Goal: Task Accomplishment & Management: Use online tool/utility

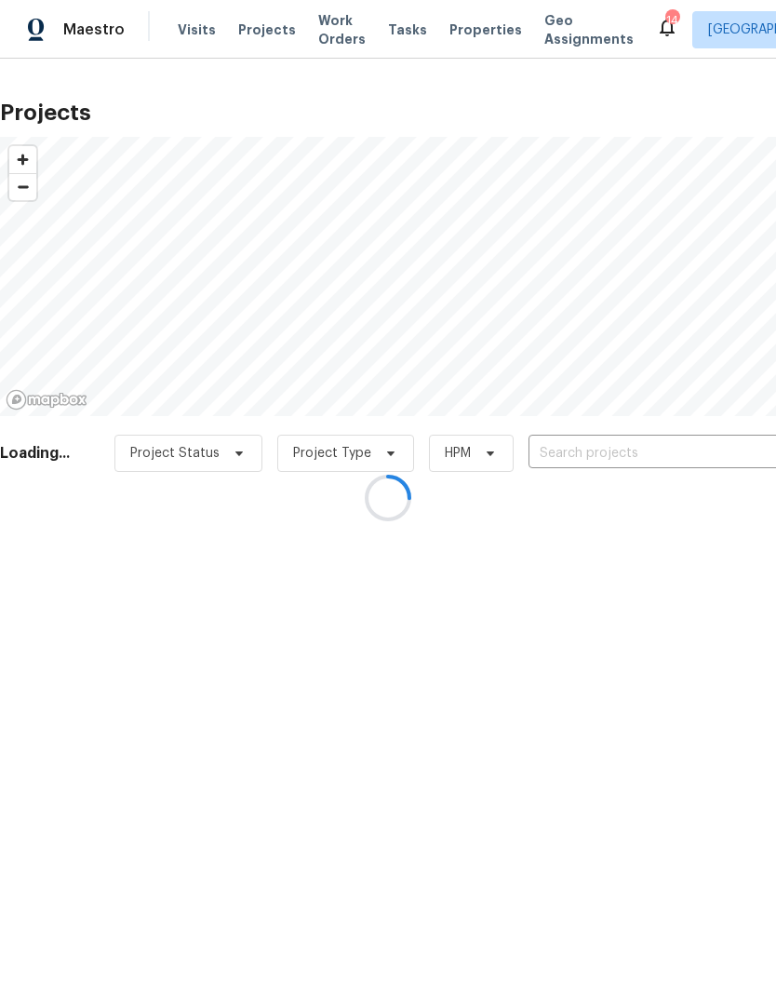
click at [691, 455] on div at bounding box center [388, 498] width 776 height 996
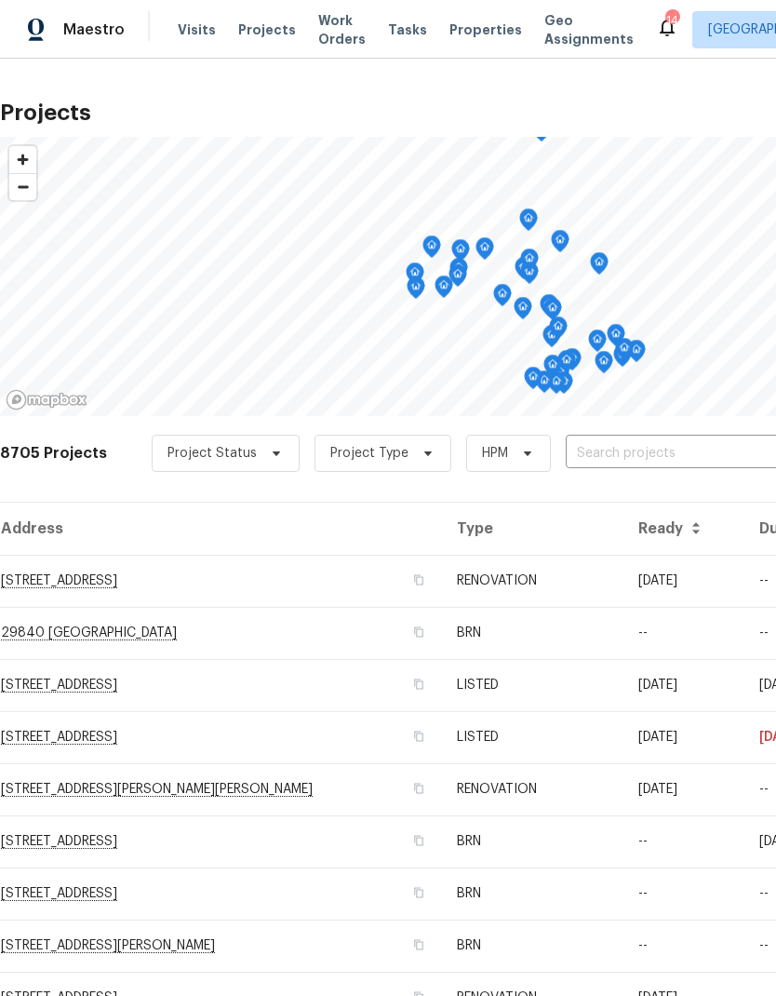
click at [658, 451] on input "text" at bounding box center [672, 453] width 213 height 29
type input "24 be"
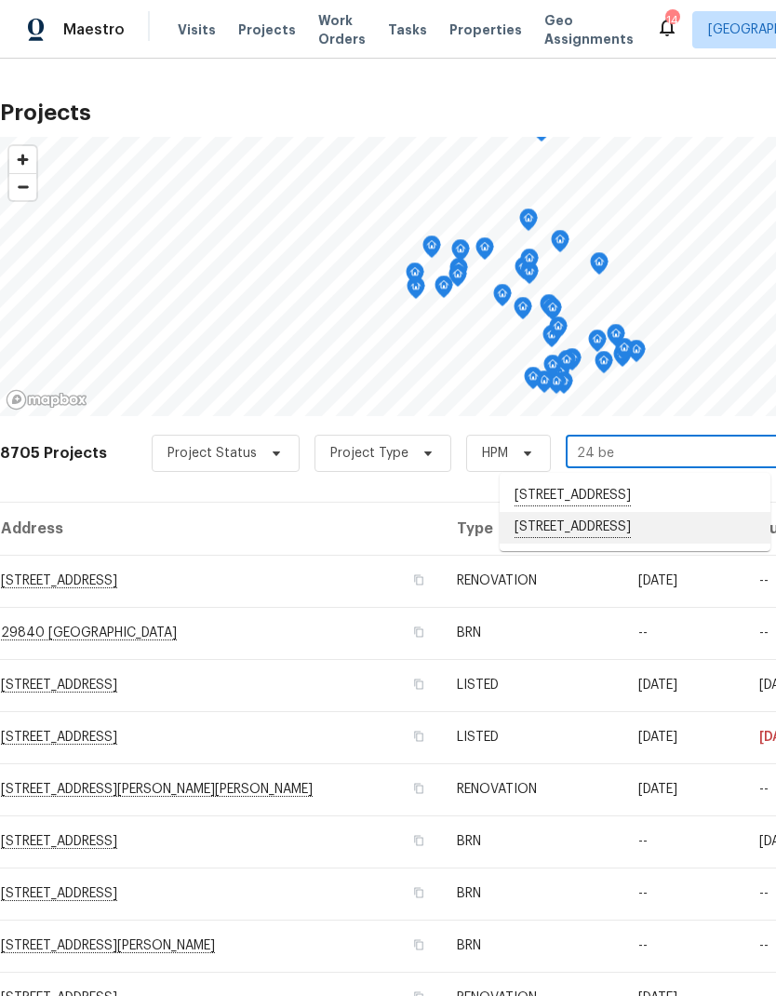
click at [662, 535] on li "[STREET_ADDRESS]" at bounding box center [635, 528] width 271 height 32
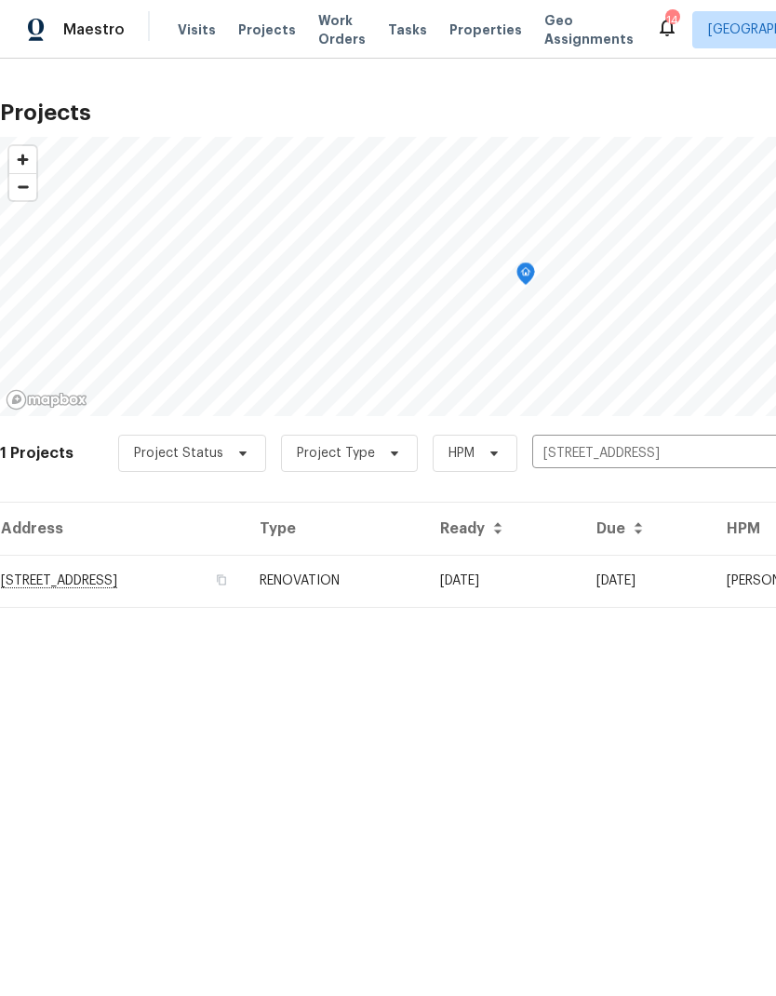
click at [582, 582] on td "[DATE]" at bounding box center [503, 581] width 156 height 52
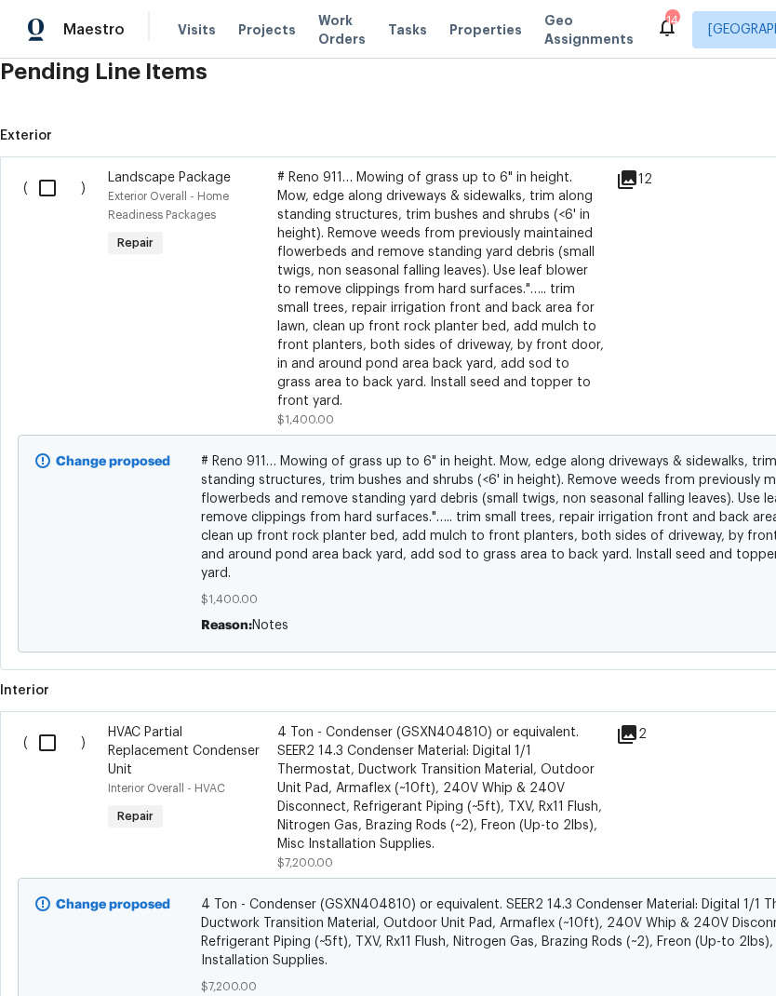
scroll to position [651, 0]
click at [446, 754] on div "4 Ton - Condenser (GSXN404810) or equivalent. SEER2 14.3 Condenser Material: Di…" at bounding box center [441, 787] width 328 height 130
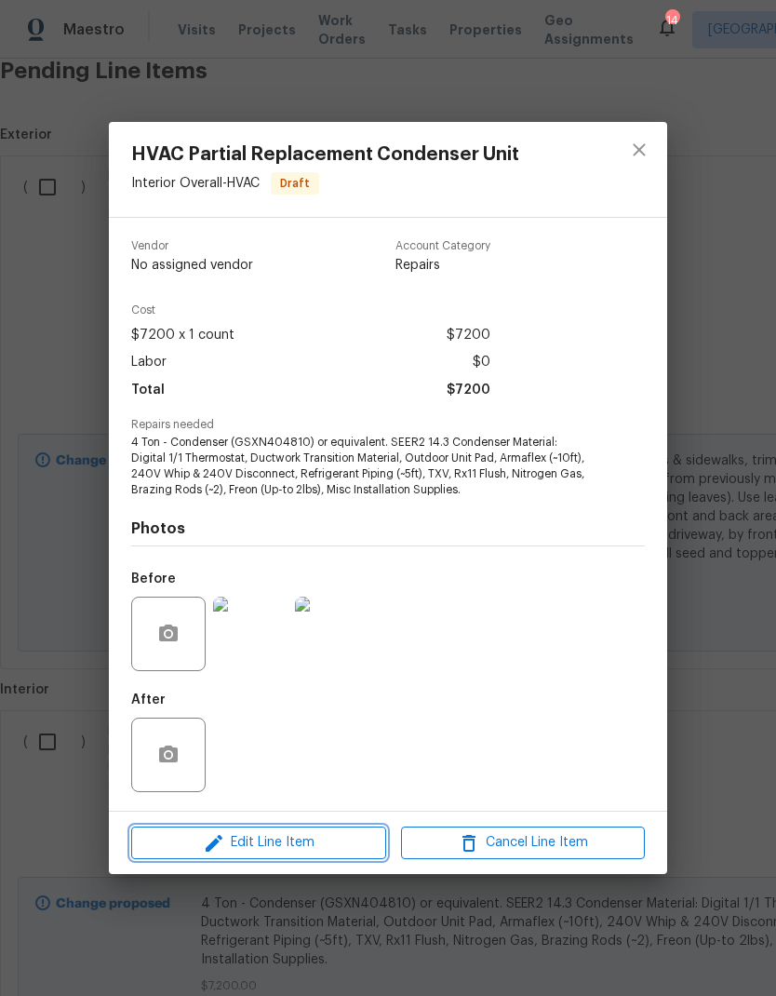
click at [234, 841] on span "Edit Line Item" at bounding box center [259, 842] width 244 height 23
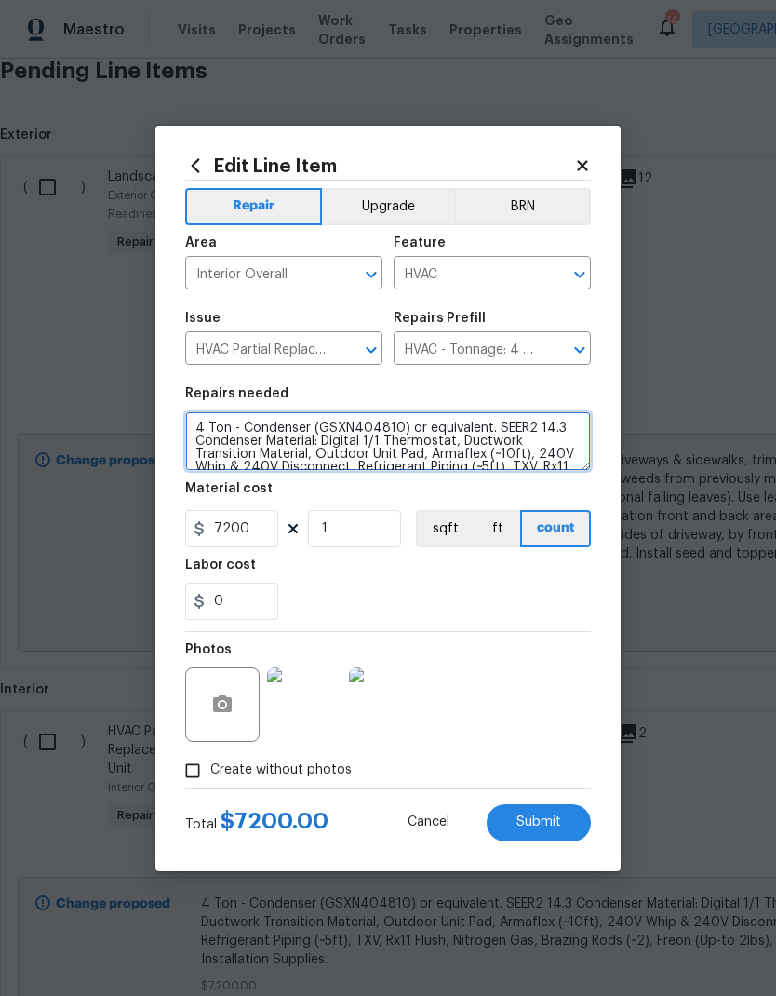
click at [205, 426] on textarea "4 Ton - Condenser (GSXN404810) or equivalent. SEER2 14.3 Condenser Material: Di…" at bounding box center [388, 441] width 406 height 60
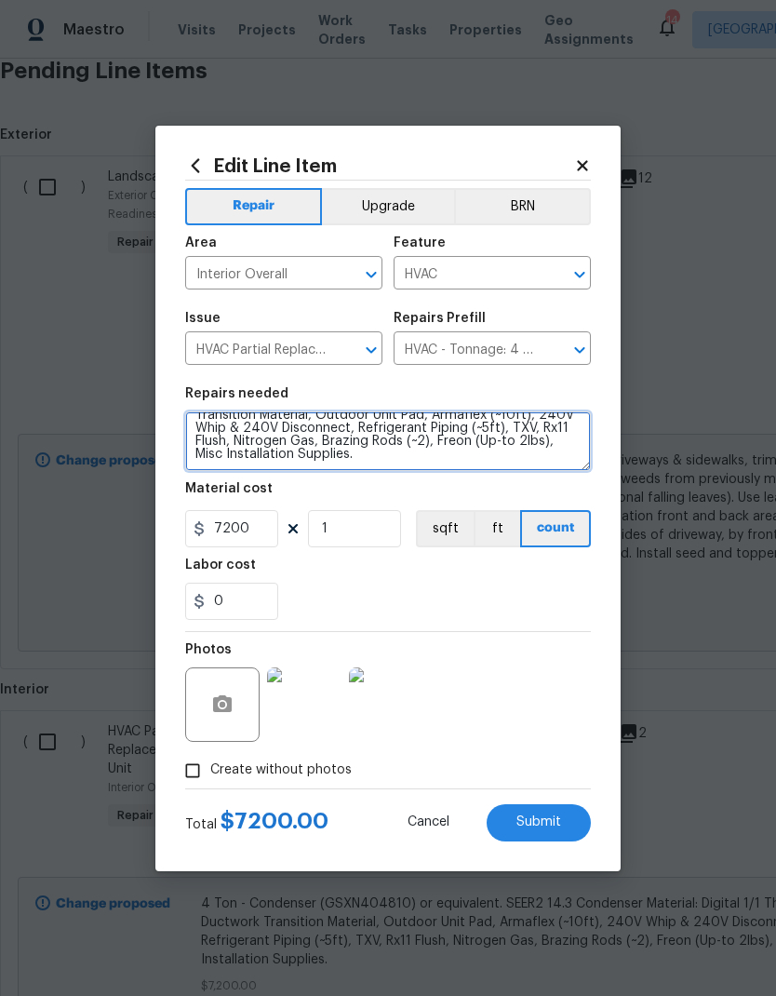
scroll to position [39, 0]
click at [364, 457] on textarea "5 Ton - Condenser (GSXN404810) or equivalent. SEER2 14.3 Condenser Material: Di…" at bounding box center [388, 441] width 406 height 60
type textarea "5 Ton - Condenser (GSXN404810) or equivalent. SEER2 14.3 Condenser Material: Di…"
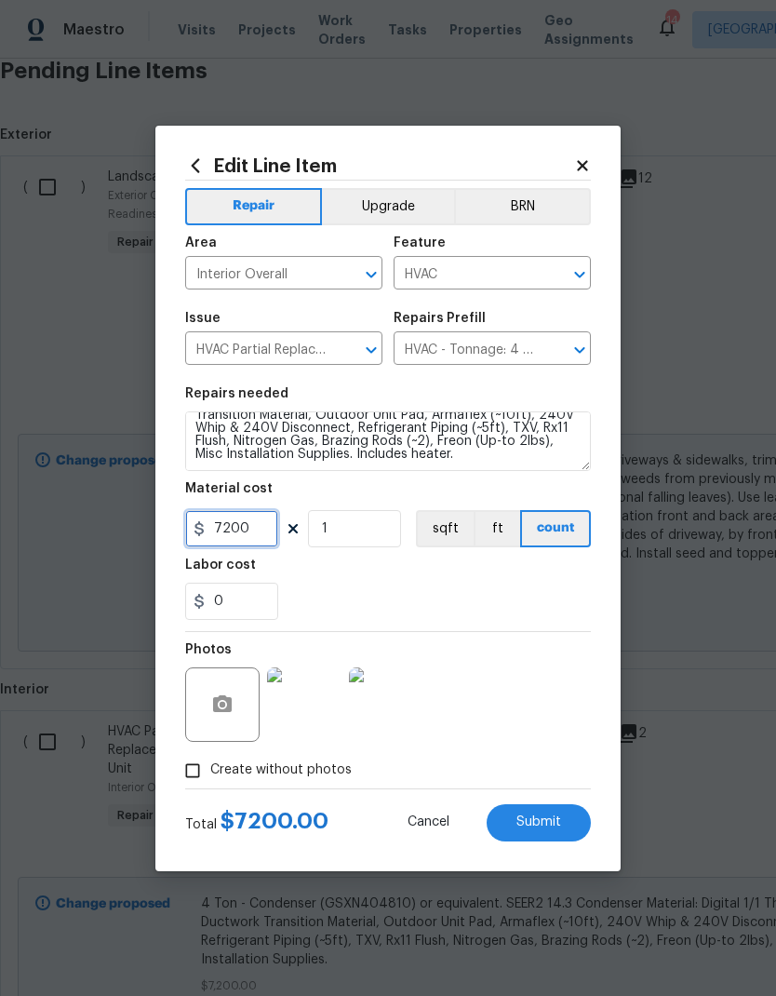
click at [248, 528] on input "7200" at bounding box center [231, 528] width 93 height 37
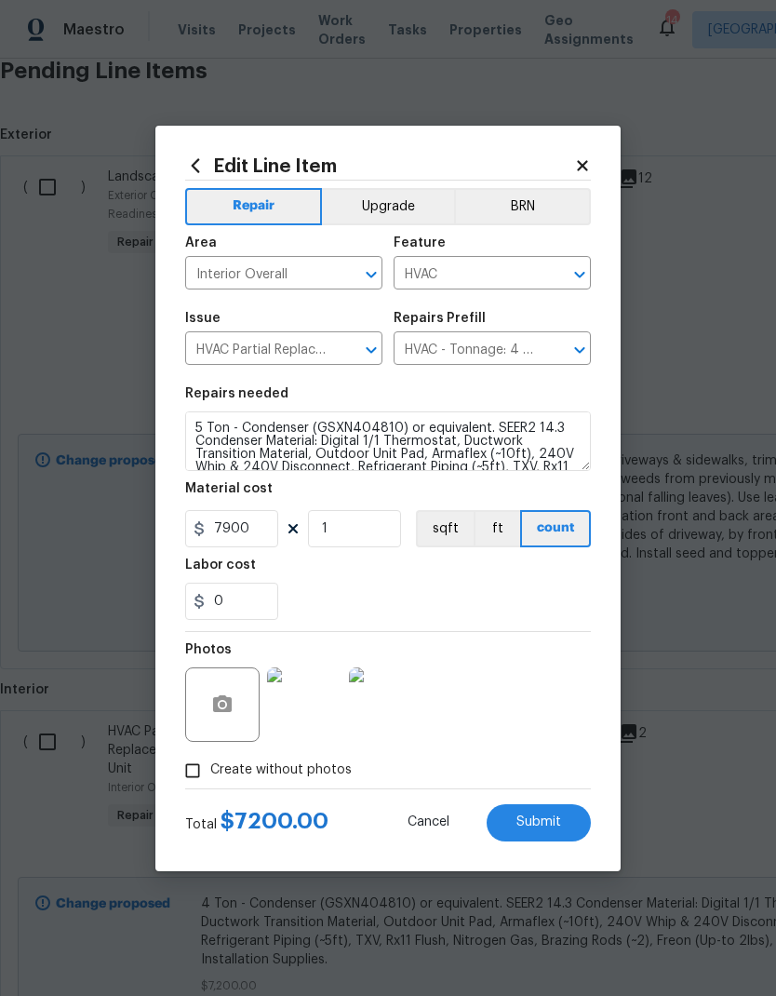
scroll to position [0, 0]
type input "7900"
click at [540, 823] on span "Submit" at bounding box center [539, 822] width 45 height 14
type textarea "5 Ton - Condenser (GSXN404810) or equivalent. SEER2 14.3 Condenser Material: Di…"
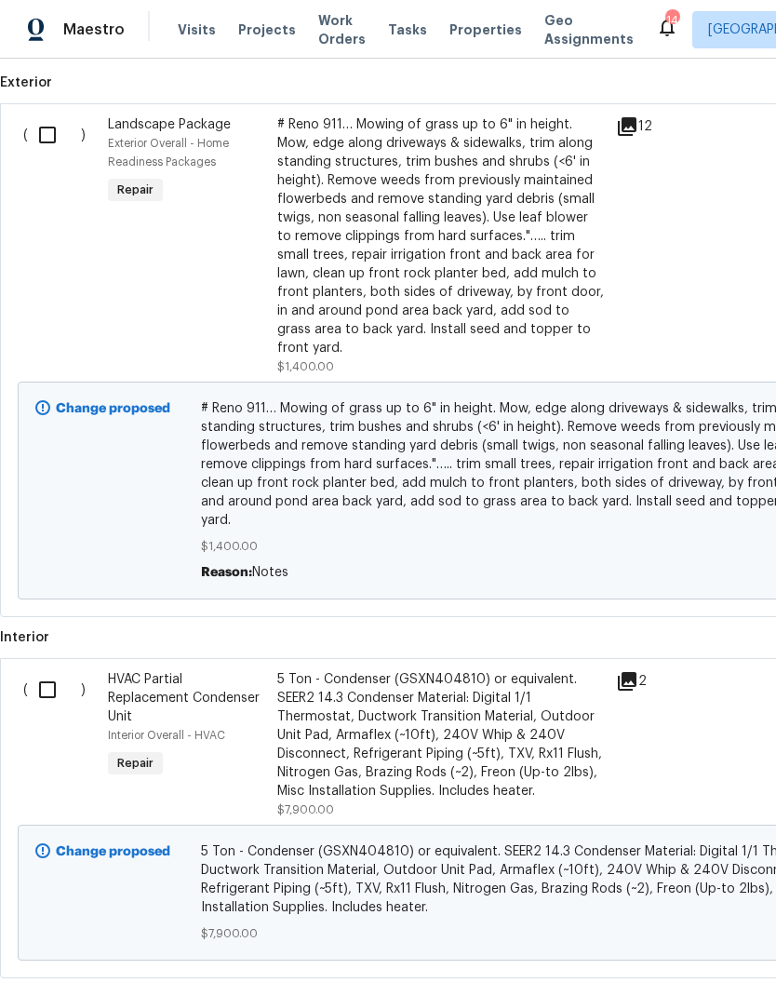
scroll to position [702, 0]
click at [50, 671] on input "checkbox" at bounding box center [54, 690] width 53 height 39
checkbox input "true"
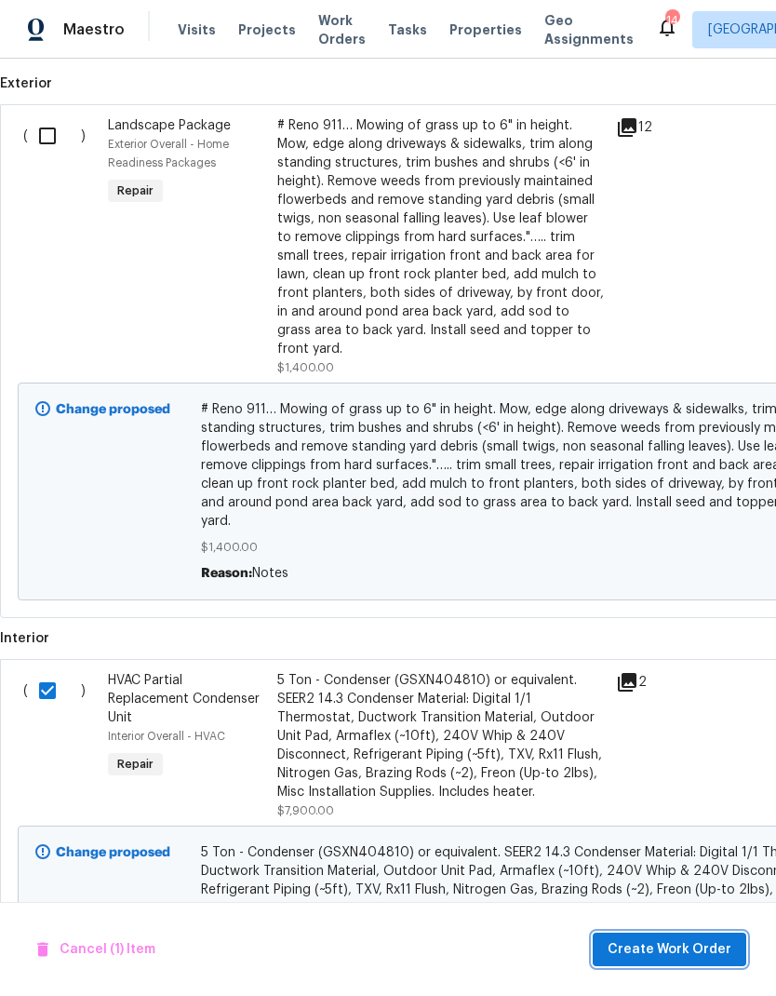
click at [673, 960] on span "Create Work Order" at bounding box center [670, 949] width 124 height 23
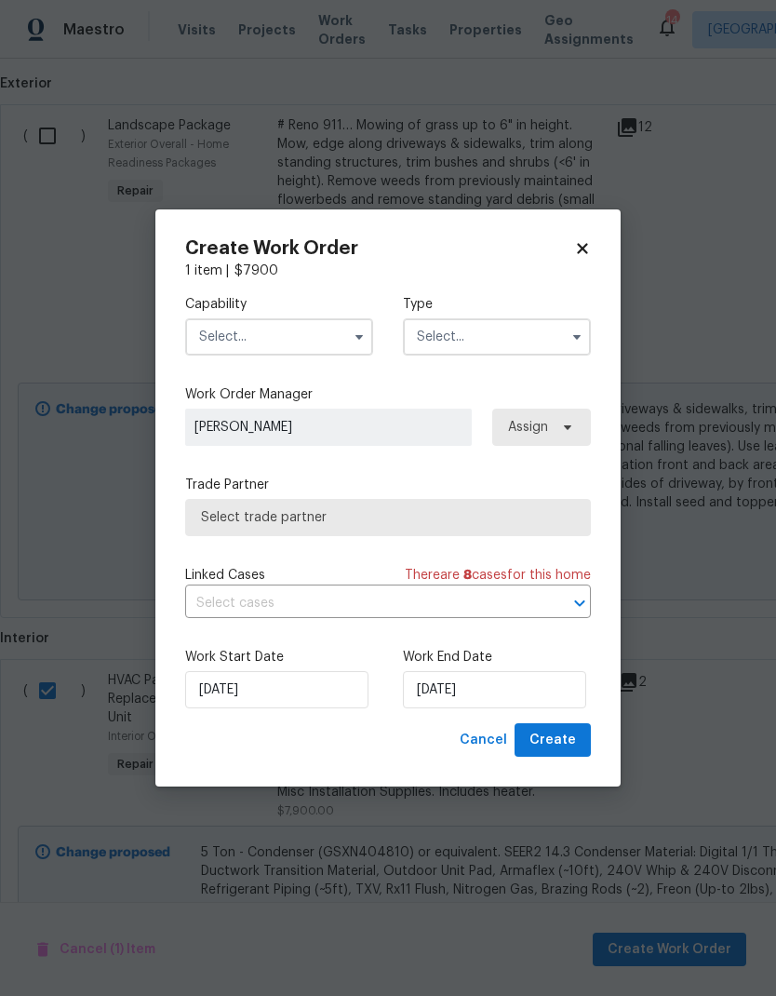
click at [220, 328] on input "text" at bounding box center [279, 336] width 188 height 37
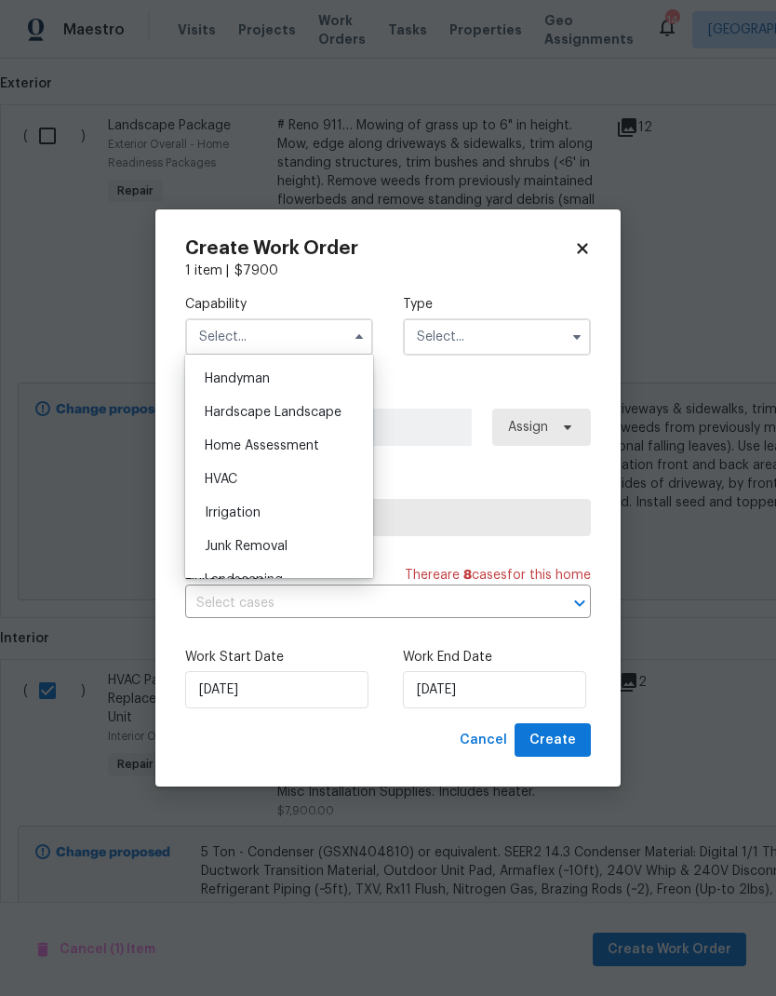
scroll to position [1014, 0]
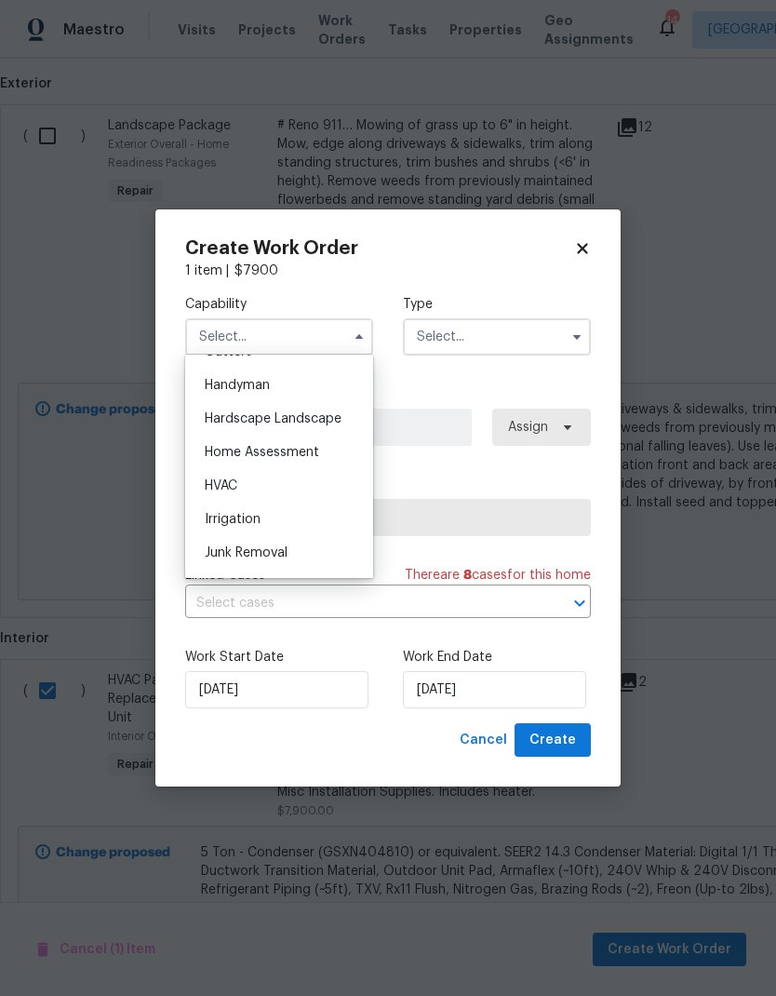
click at [222, 483] on span "HVAC" at bounding box center [221, 485] width 33 height 13
type input "HVAC"
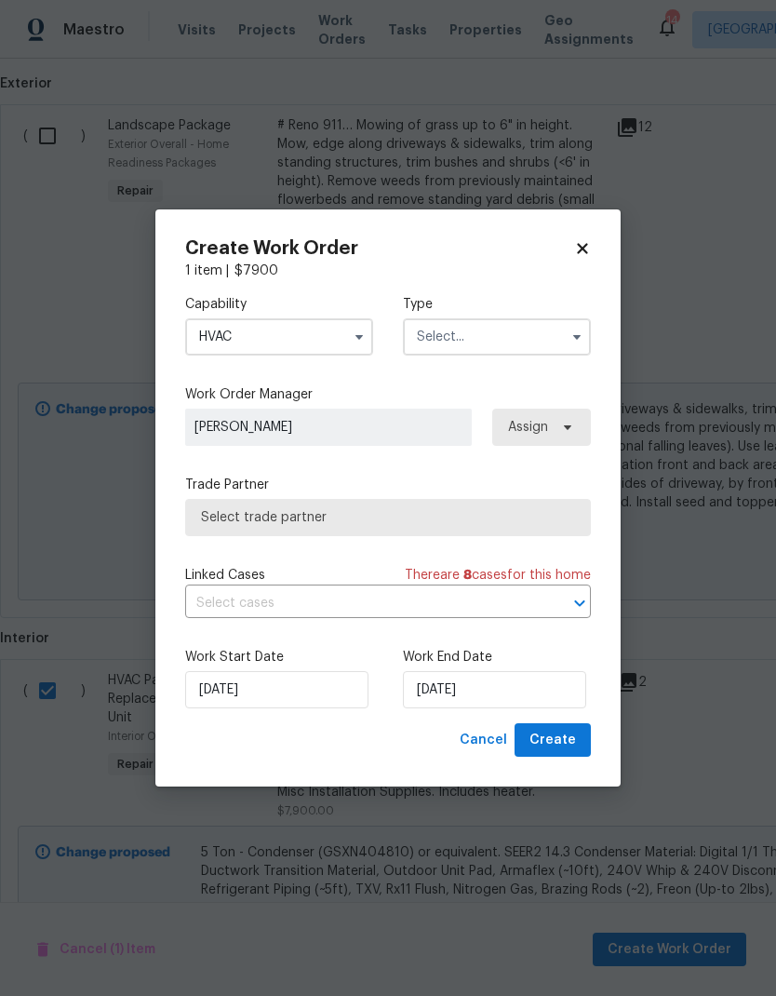
click at [524, 325] on input "text" at bounding box center [497, 336] width 188 height 37
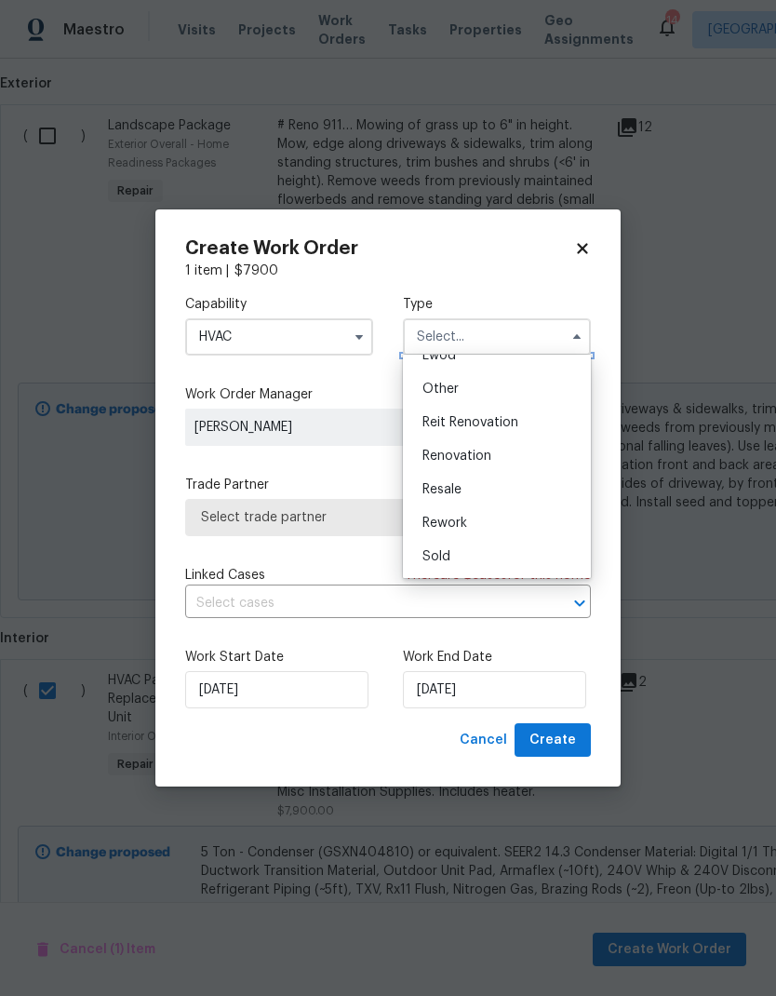
scroll to position [221, 0]
click at [497, 456] on div "Renovation" at bounding box center [497, 456] width 179 height 34
type input "Renovation"
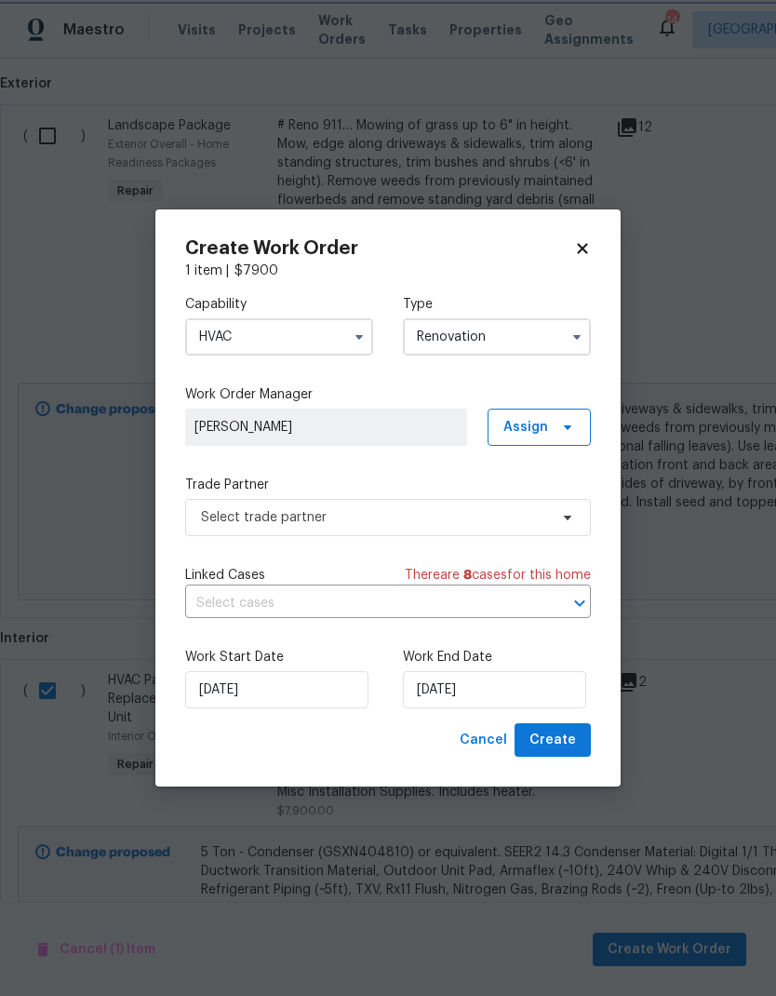
scroll to position [0, 0]
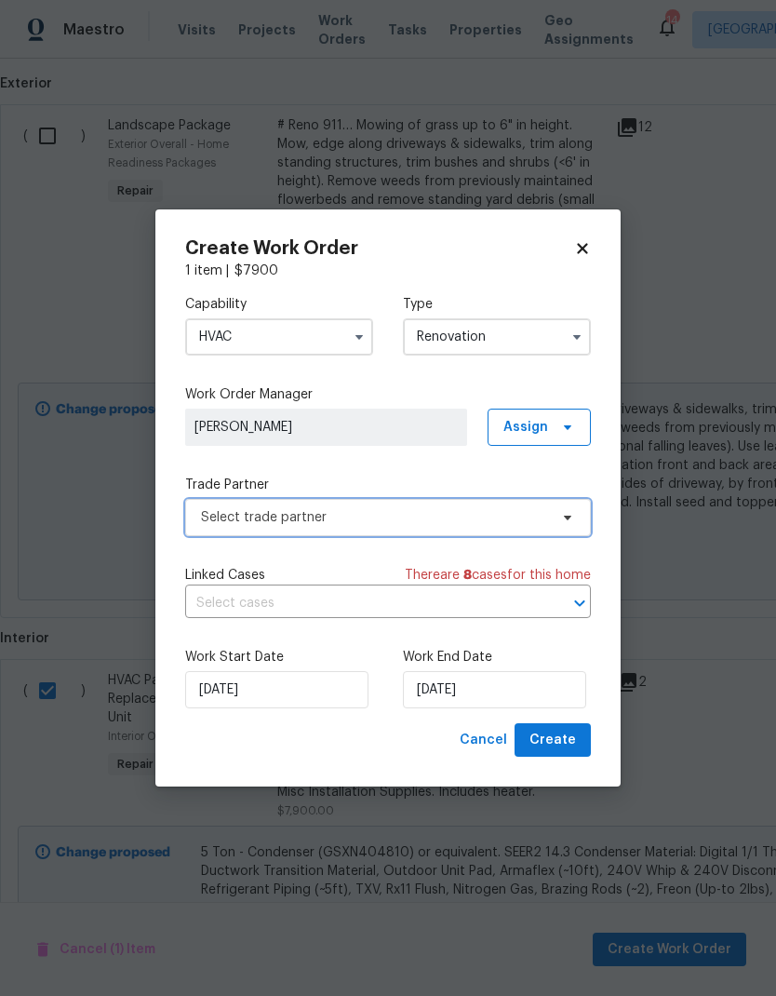
click at [235, 516] on span "Select trade partner" at bounding box center [374, 517] width 347 height 19
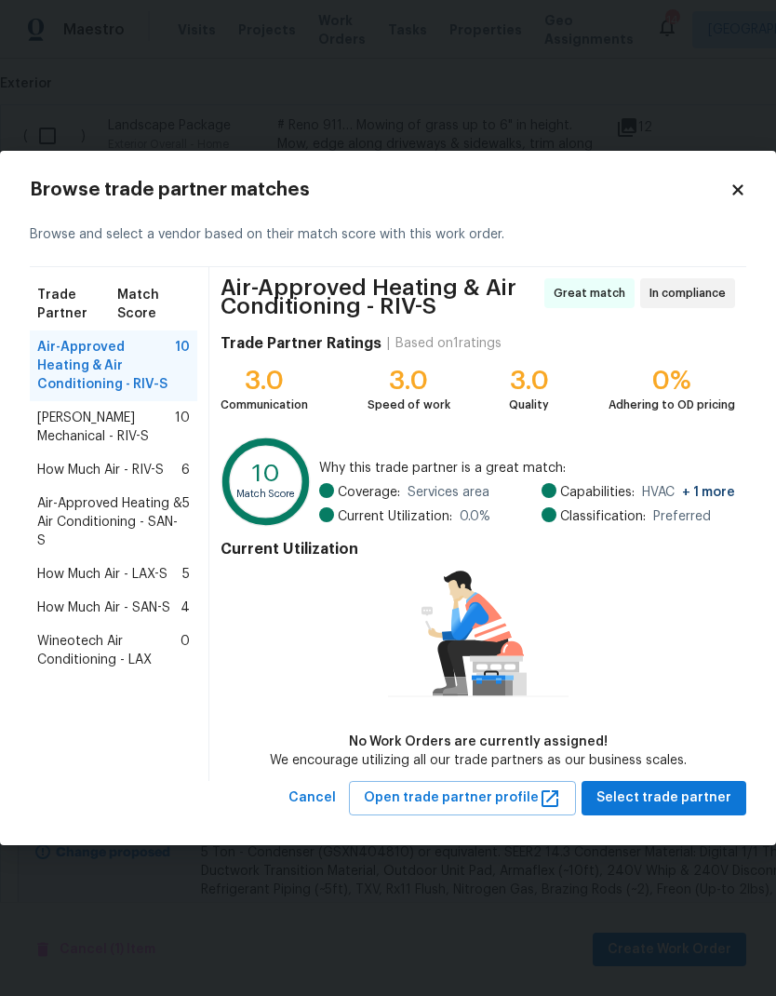
click at [95, 424] on span "[PERSON_NAME] Mechanical - RIV-S" at bounding box center [106, 427] width 138 height 37
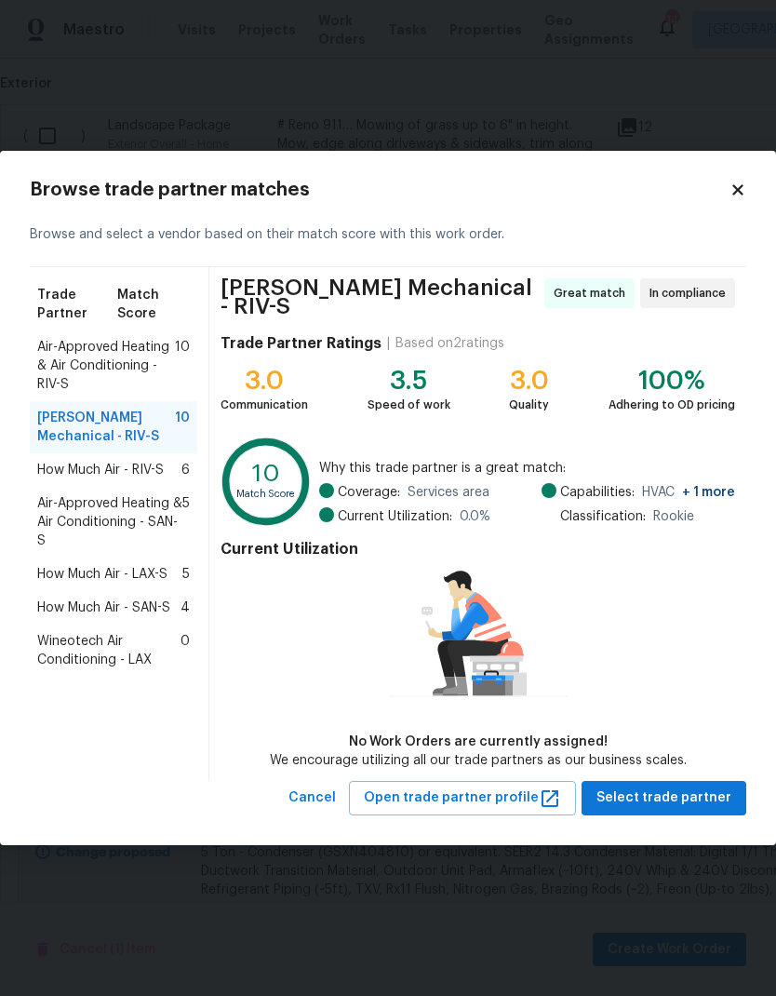
click at [84, 373] on span "Air-Approved Heating & Air Conditioning - RIV-S" at bounding box center [106, 366] width 138 height 56
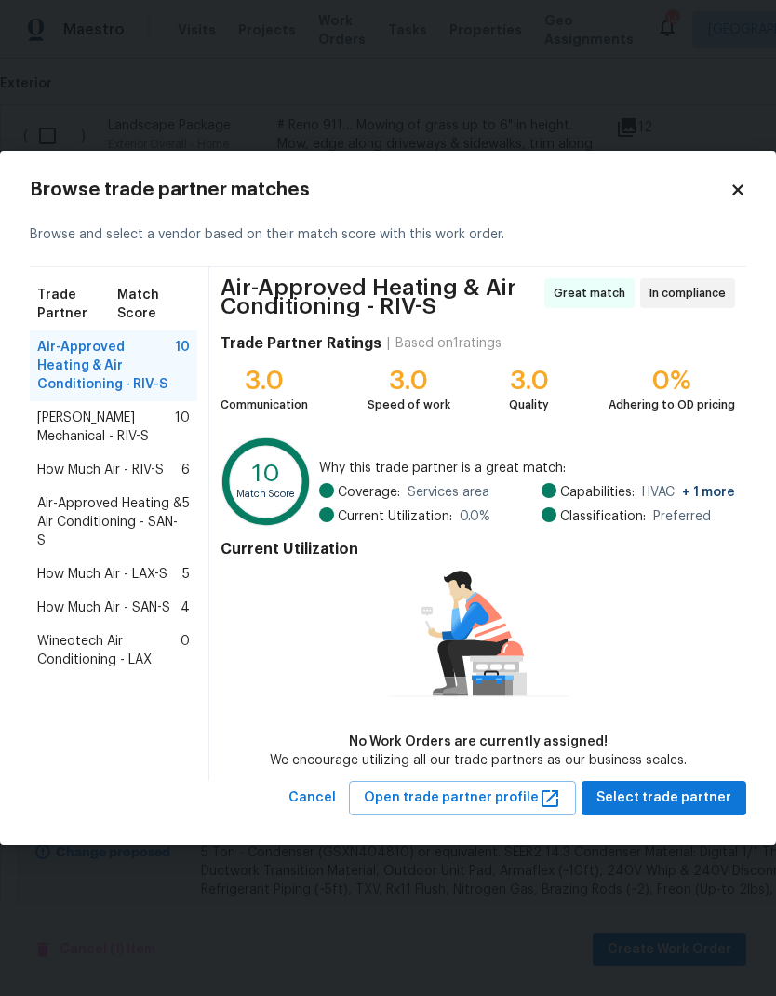
click at [83, 432] on span "[PERSON_NAME] Mechanical - RIV-S" at bounding box center [106, 427] width 138 height 37
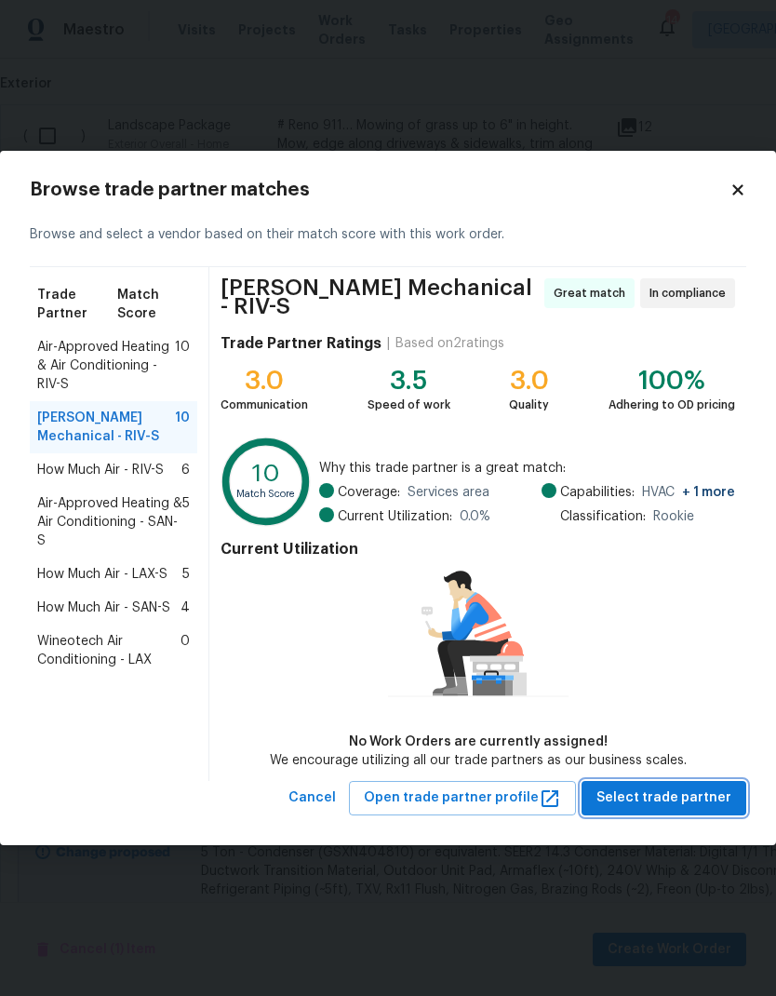
click at [687, 798] on span "Select trade partner" at bounding box center [664, 797] width 135 height 23
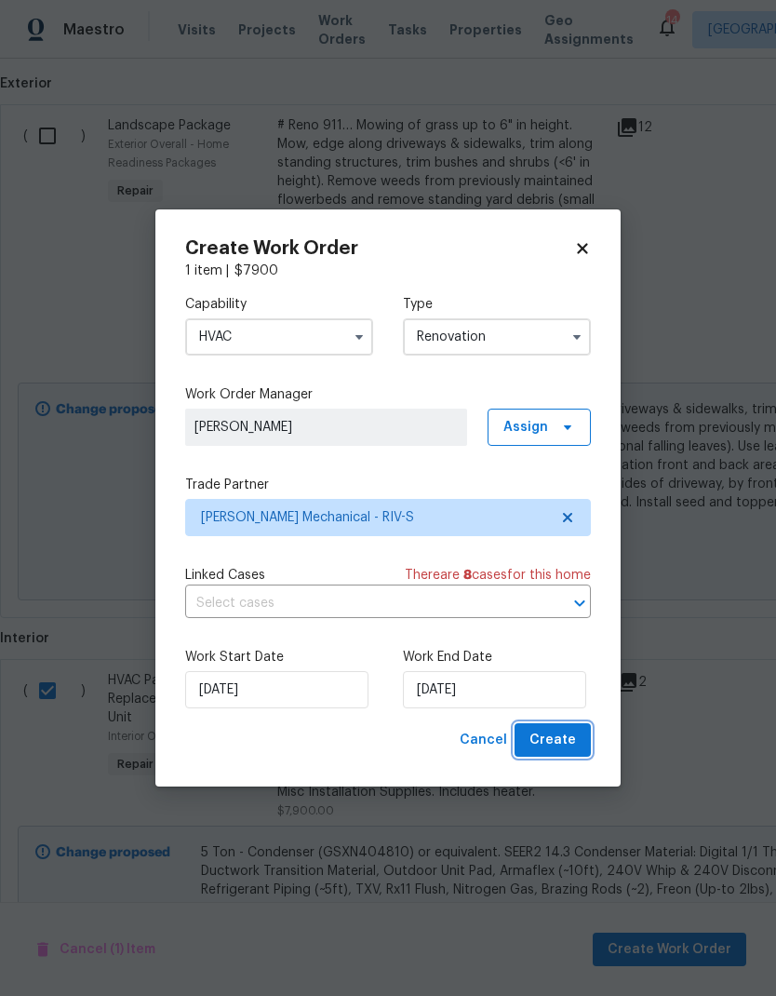
click at [571, 743] on span "Create" at bounding box center [553, 740] width 47 height 23
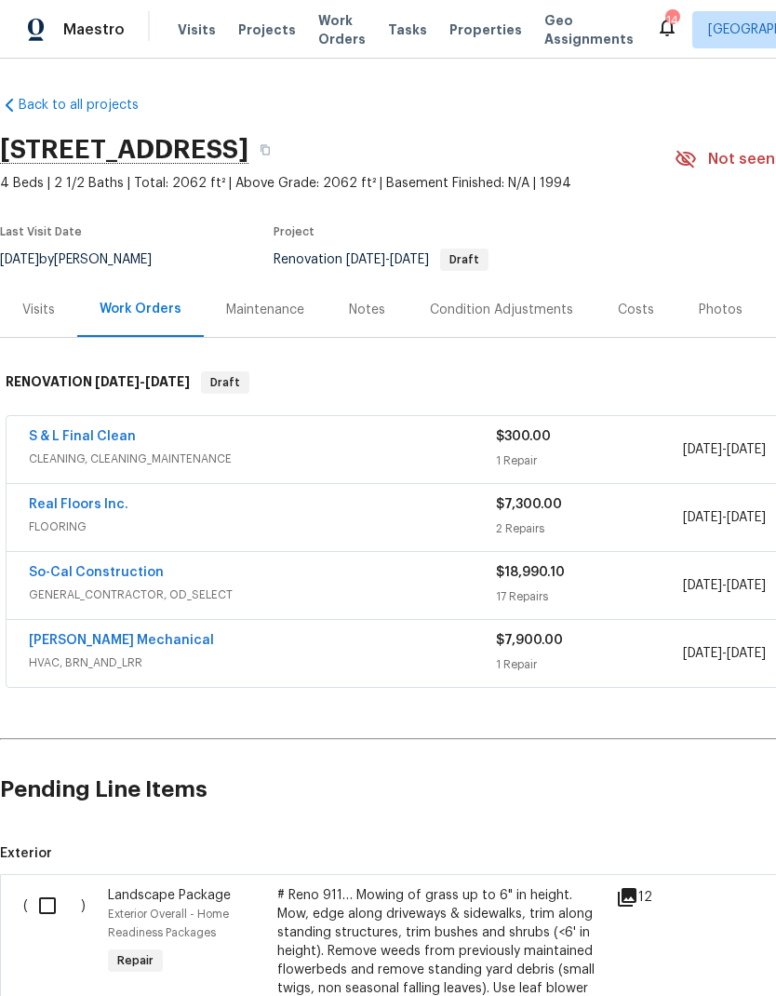
click at [76, 644] on link "[PERSON_NAME] Mechanical" at bounding box center [121, 640] width 185 height 13
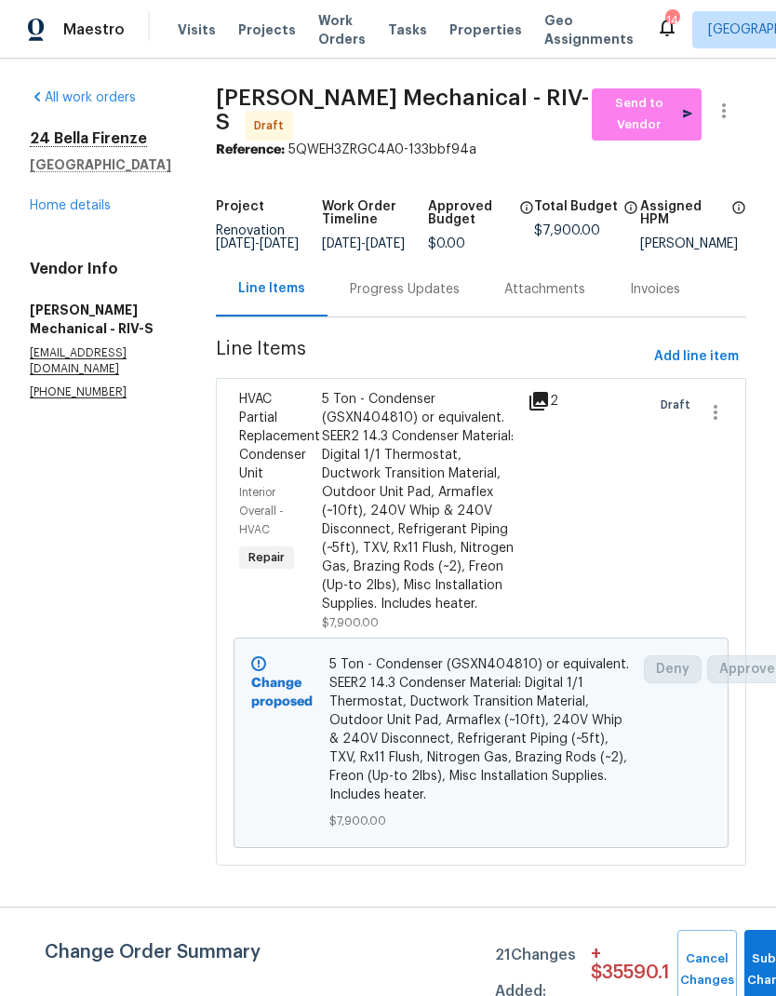
click at [94, 635] on section "All work orders [STREET_ADDRESS] Home details Vendor Info [PERSON_NAME] Mechani…" at bounding box center [100, 487] width 141 height 799
click at [60, 206] on link "Home details" at bounding box center [70, 205] width 81 height 13
